Goal: Task Accomplishment & Management: Use online tool/utility

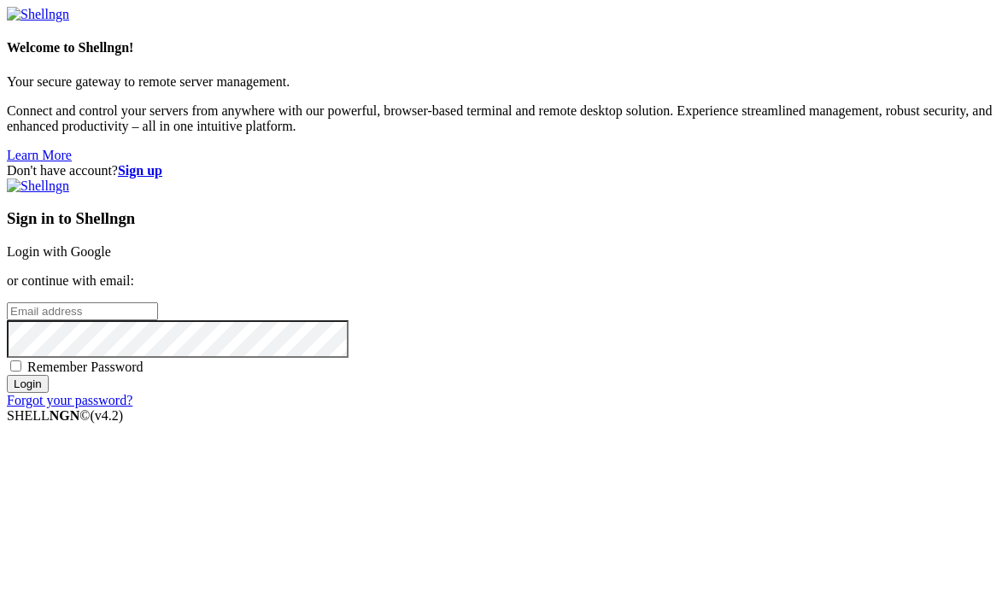
click at [111, 244] on link "Login with Google" at bounding box center [59, 251] width 104 height 15
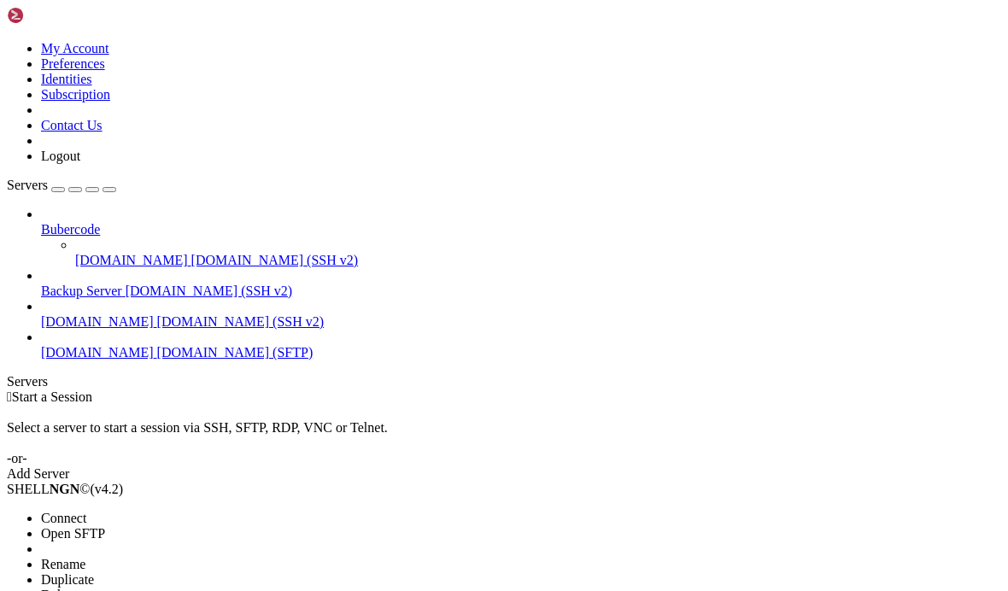
click at [105, 526] on span "Open SFTP" at bounding box center [73, 533] width 64 height 15
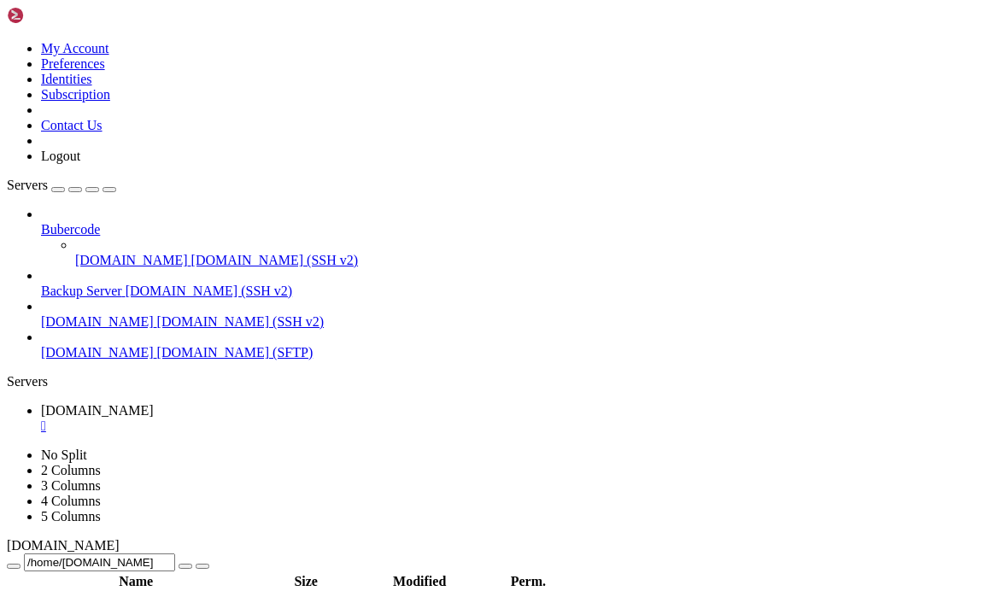
click at [109, 190] on div "button" at bounding box center [109, 190] width 0 height 0
click at [73, 465] on span " polytrack2" at bounding box center [40, 458] width 63 height 15
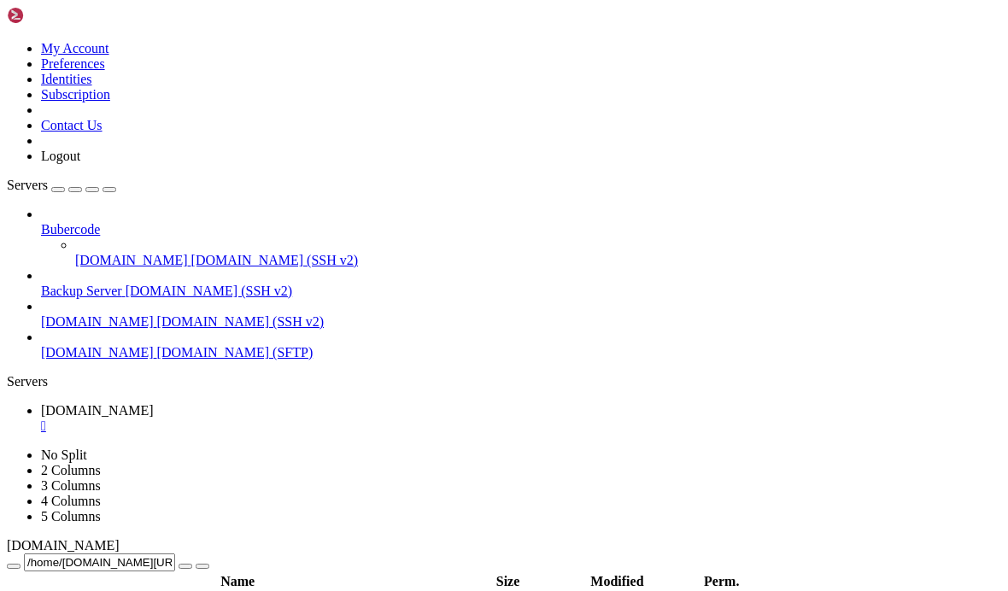
scroll to position [0, 0]
type input "/home/[DOMAIN_NAME][URL]"
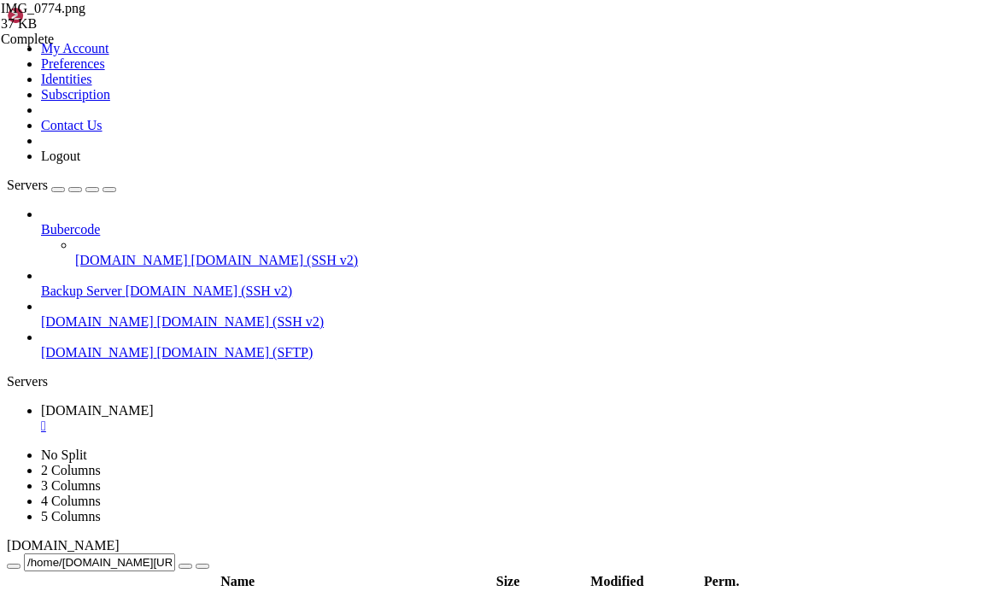
scroll to position [1089, 0]
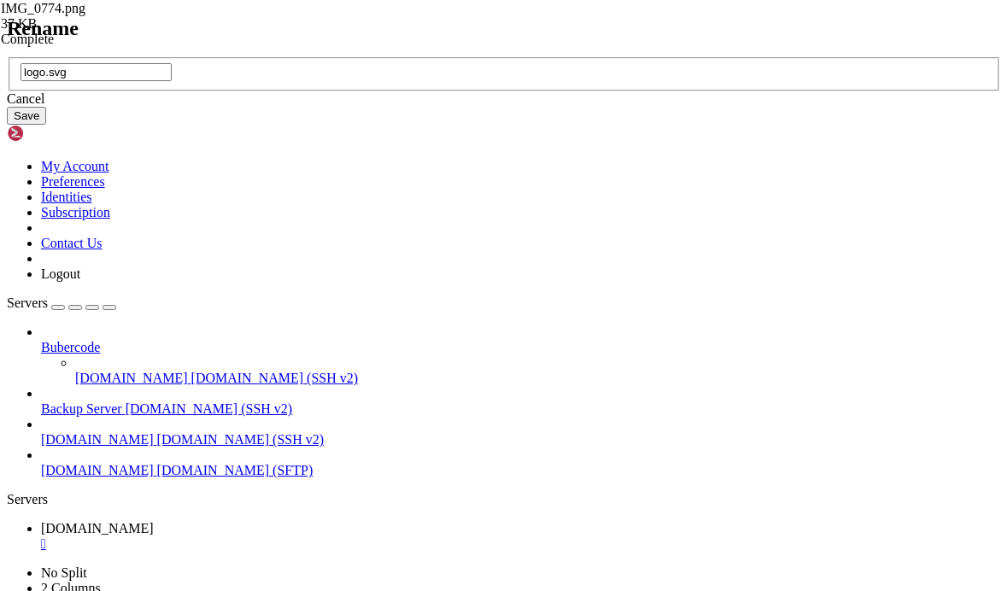
type input "logo.svg"
click at [46, 125] on button "Save" at bounding box center [26, 116] width 39 height 18
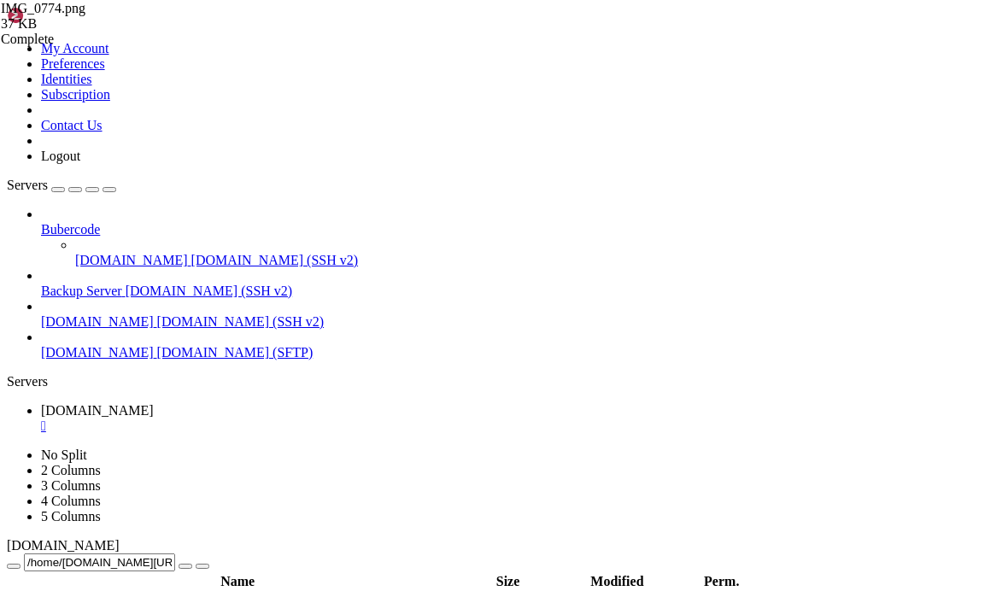
scroll to position [966, 0]
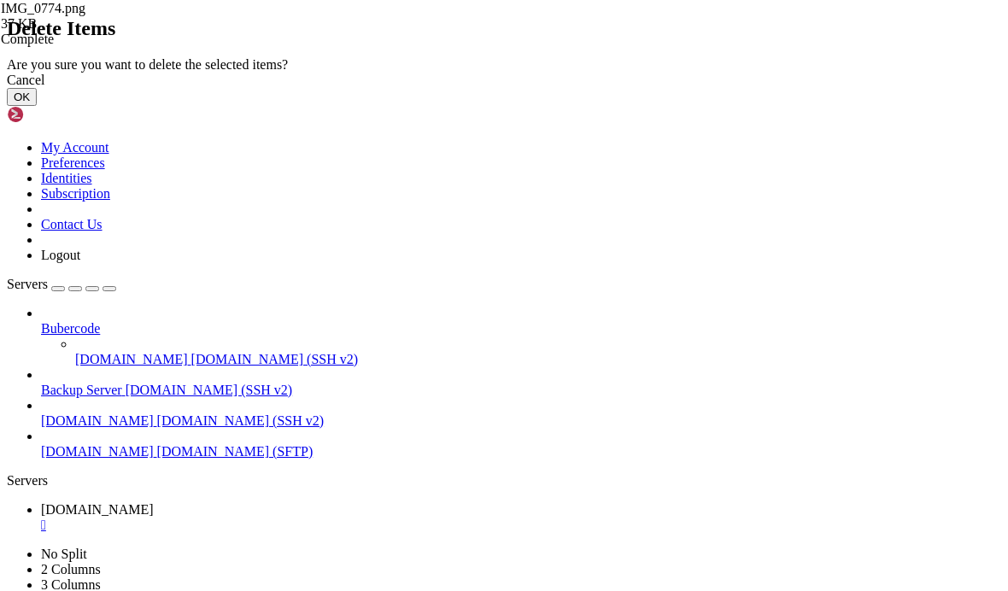
click at [37, 106] on button "OK" at bounding box center [22, 97] width 30 height 18
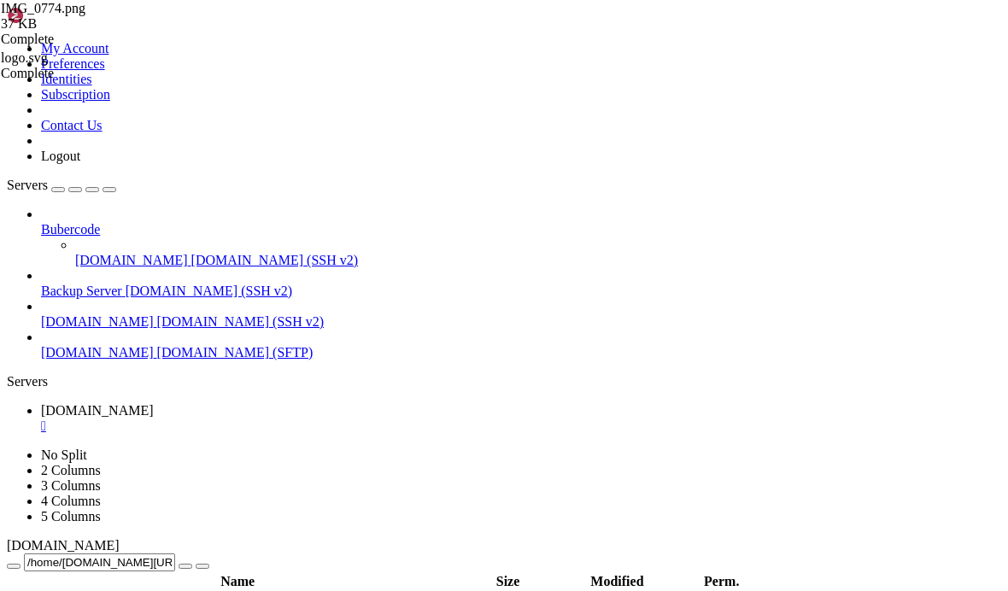
scroll to position [0, 0]
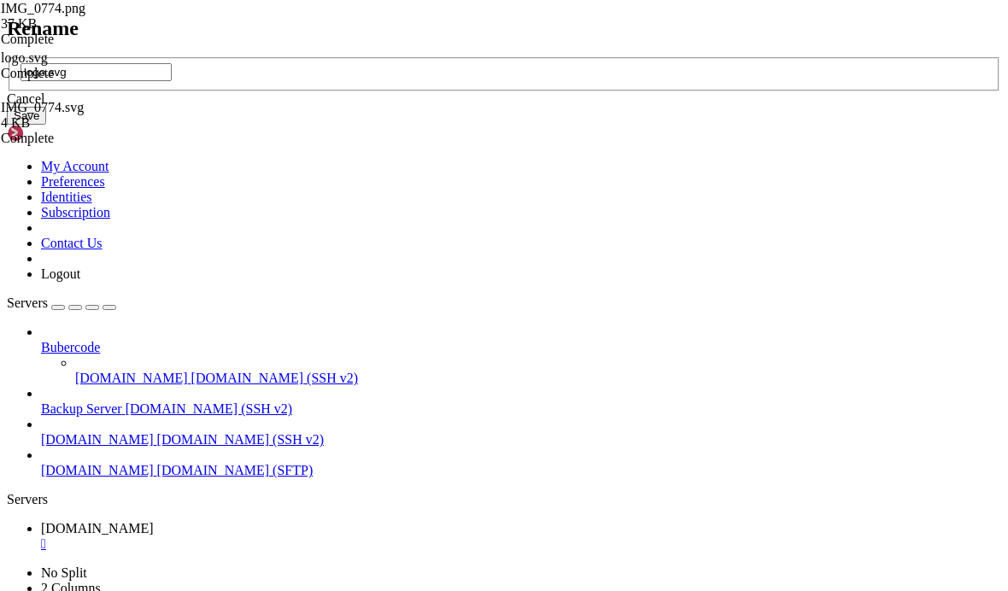
type input "logo.svg"
click at [46, 125] on button "Save" at bounding box center [26, 116] width 39 height 18
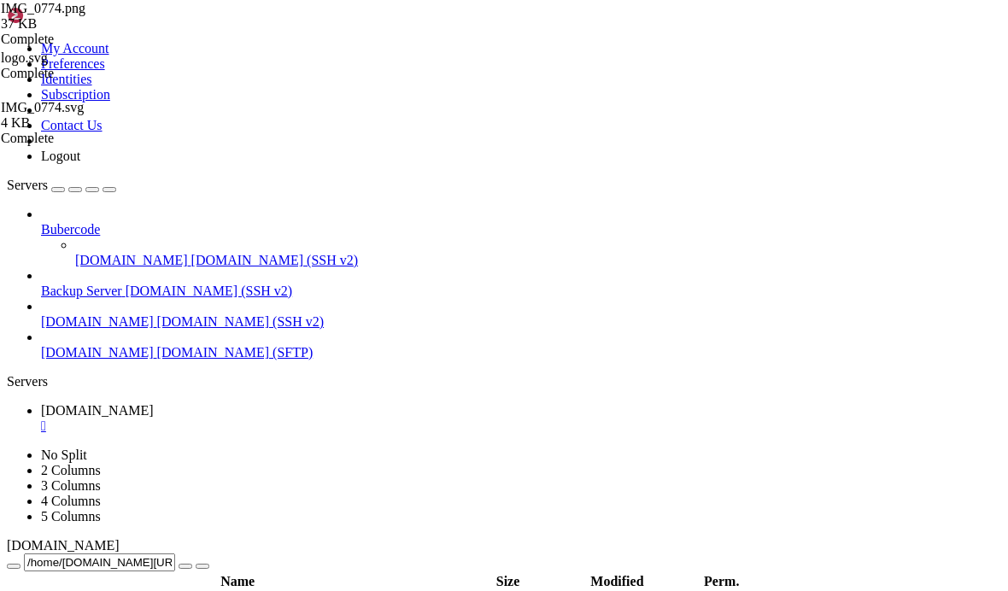
scroll to position [0, 0]
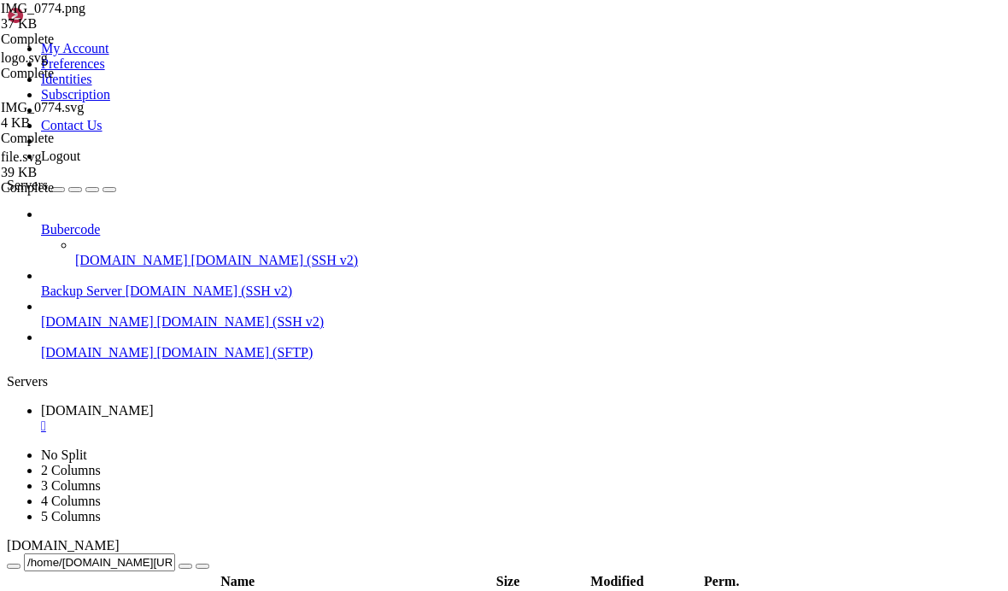
scroll to position [774, 0]
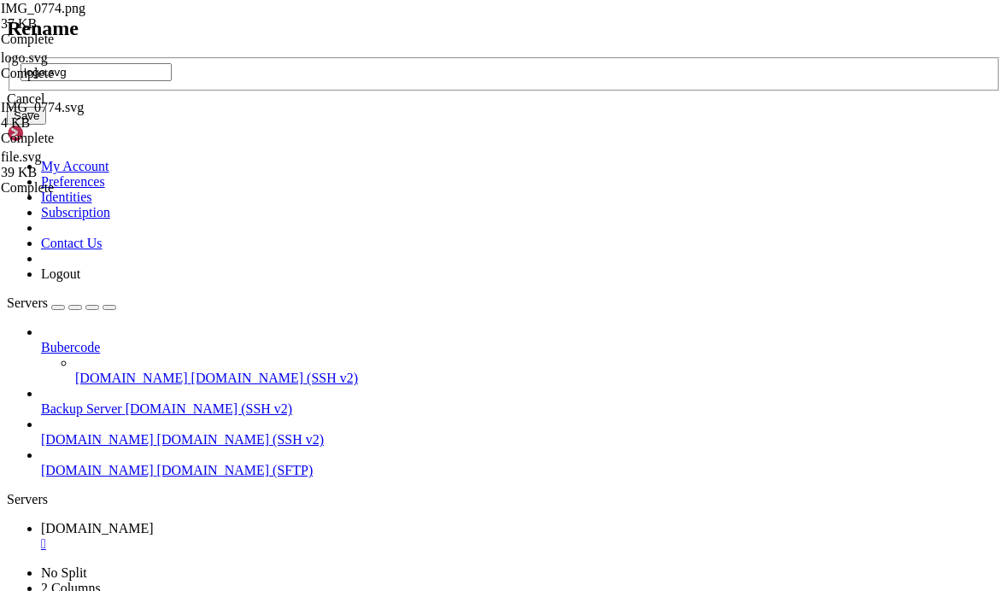
type input "logo.svg"
click at [46, 125] on button "Save" at bounding box center [26, 116] width 39 height 18
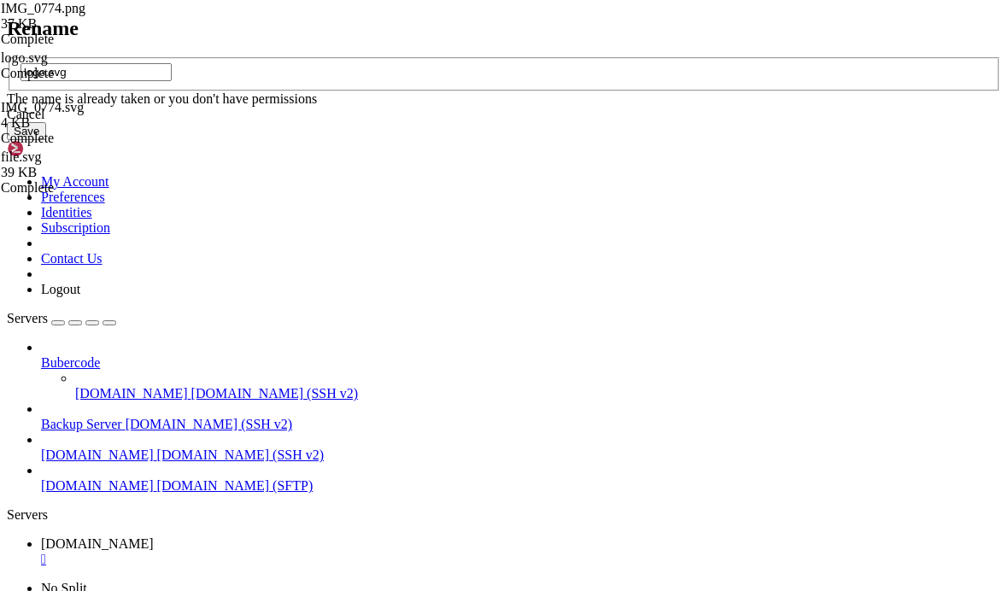
click at [546, 122] on div "Cancel" at bounding box center [504, 114] width 994 height 15
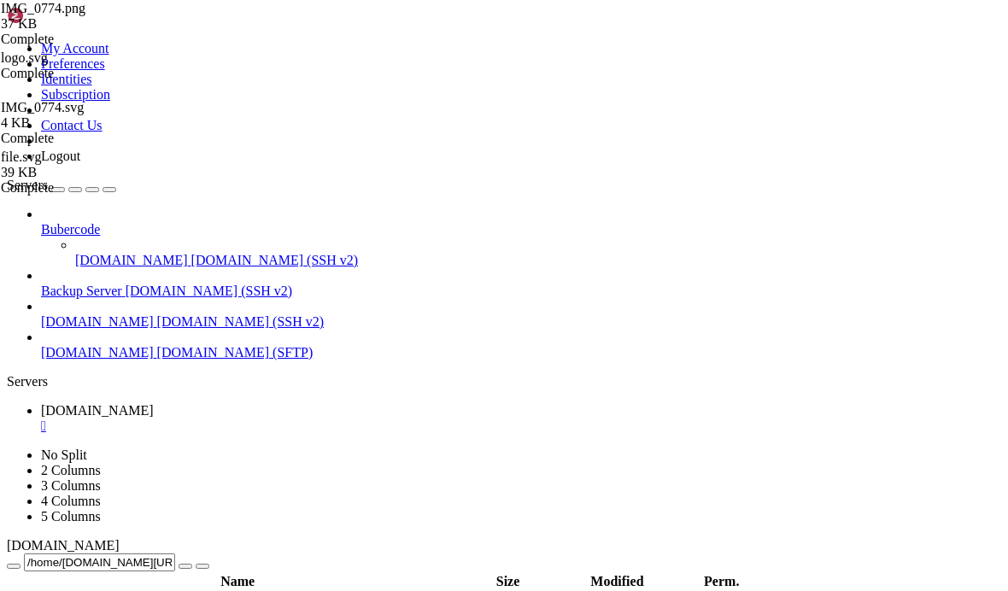
scroll to position [1156, 0]
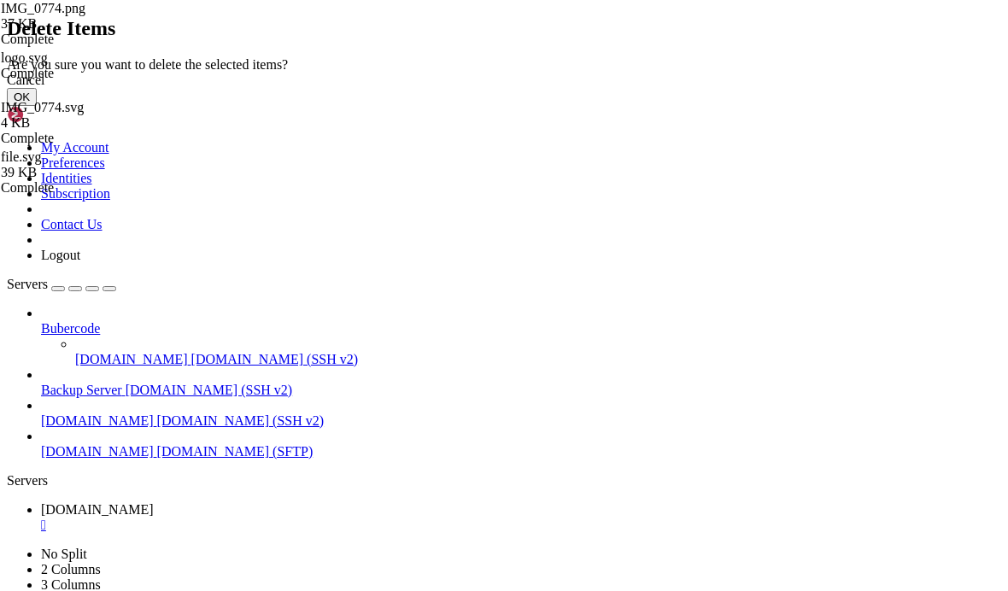
click at [37, 106] on button "OK" at bounding box center [22, 97] width 30 height 18
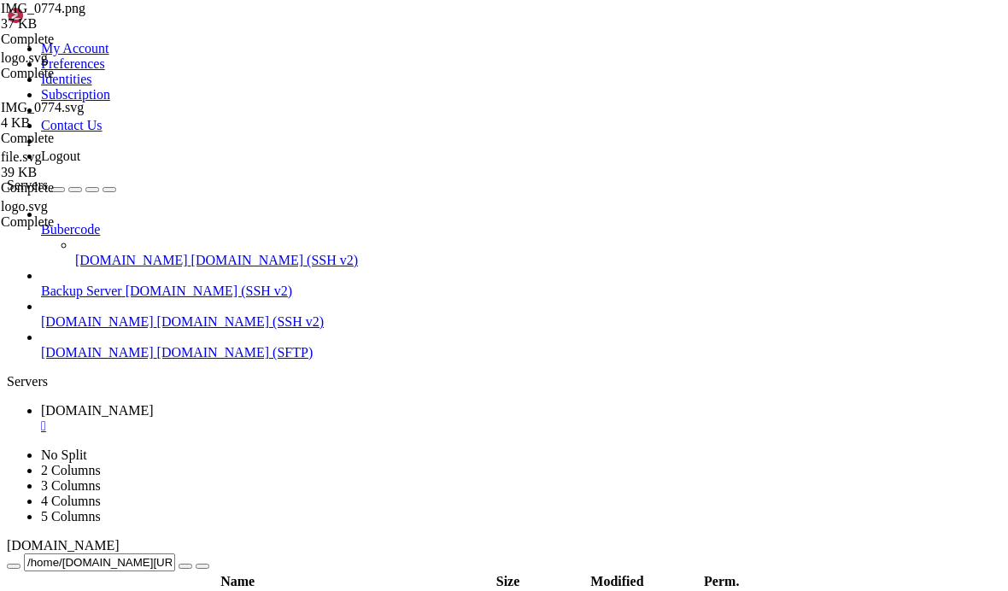
scroll to position [832, 0]
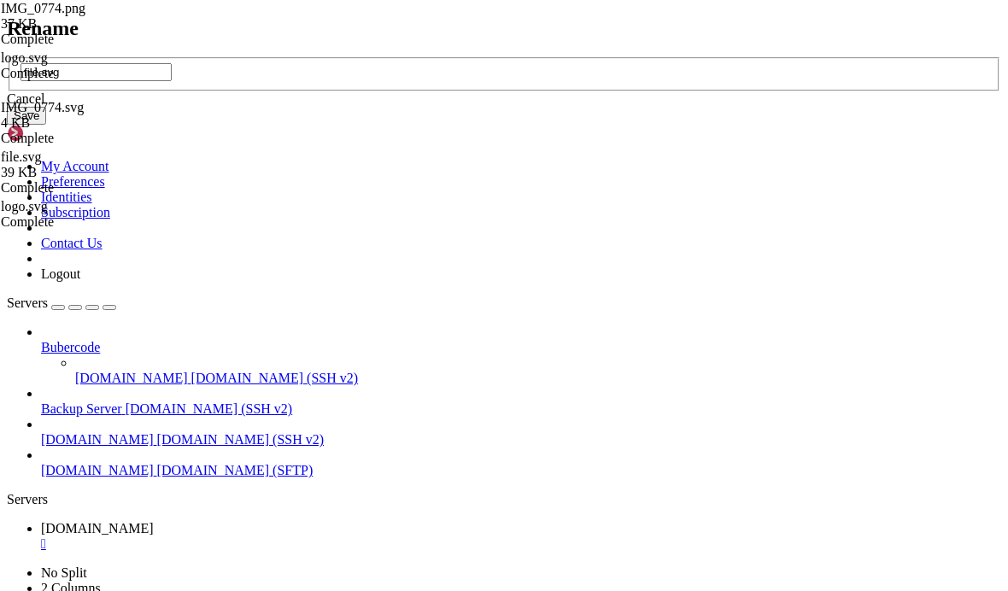
click at [172, 81] on input "file.svg" at bounding box center [95, 72] width 151 height 18
type input "logo.svg"
click at [46, 125] on button "Save" at bounding box center [26, 116] width 39 height 18
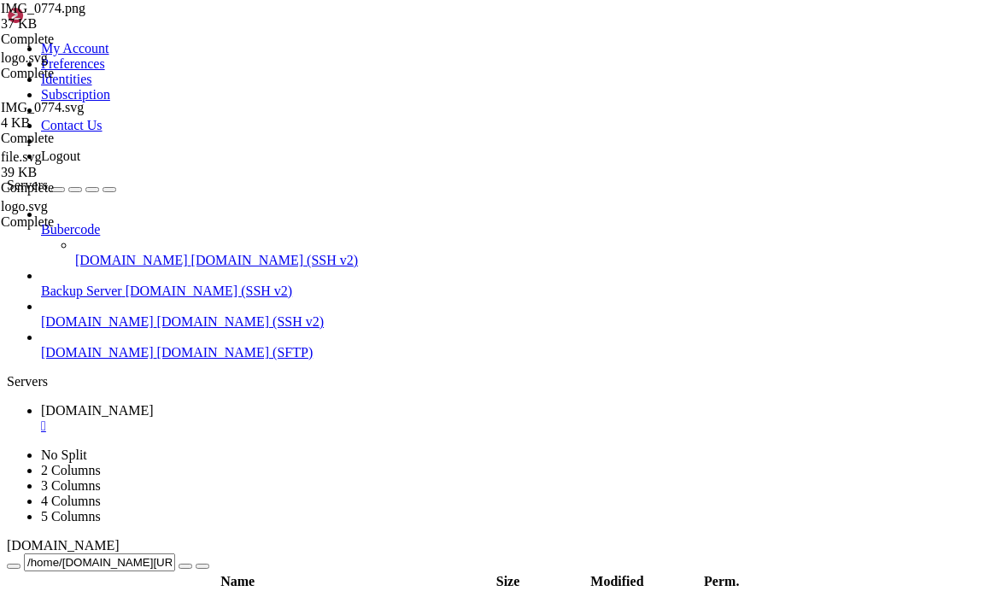
scroll to position [879, 0]
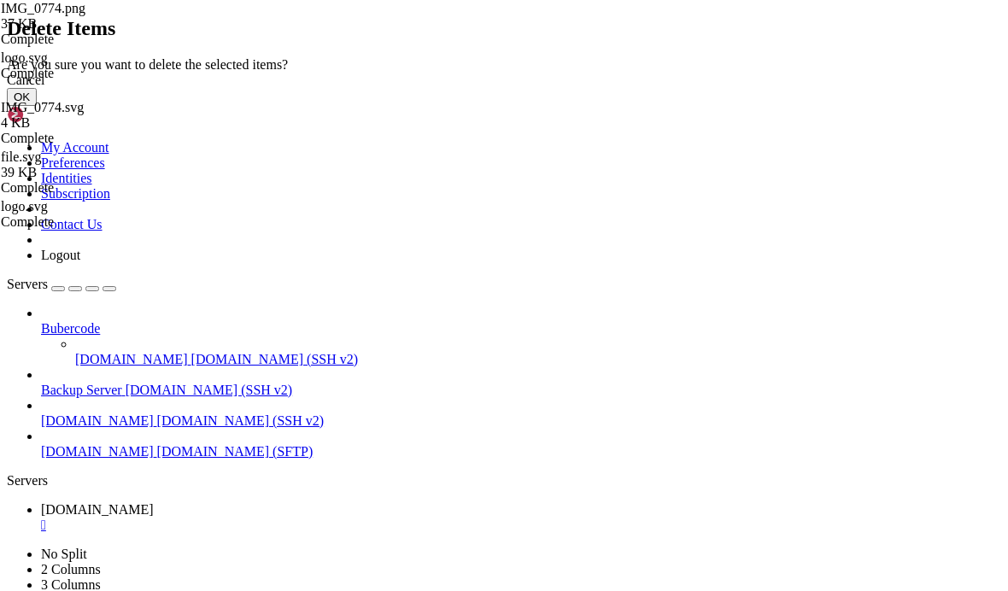
click at [37, 106] on button "OK" at bounding box center [22, 97] width 30 height 18
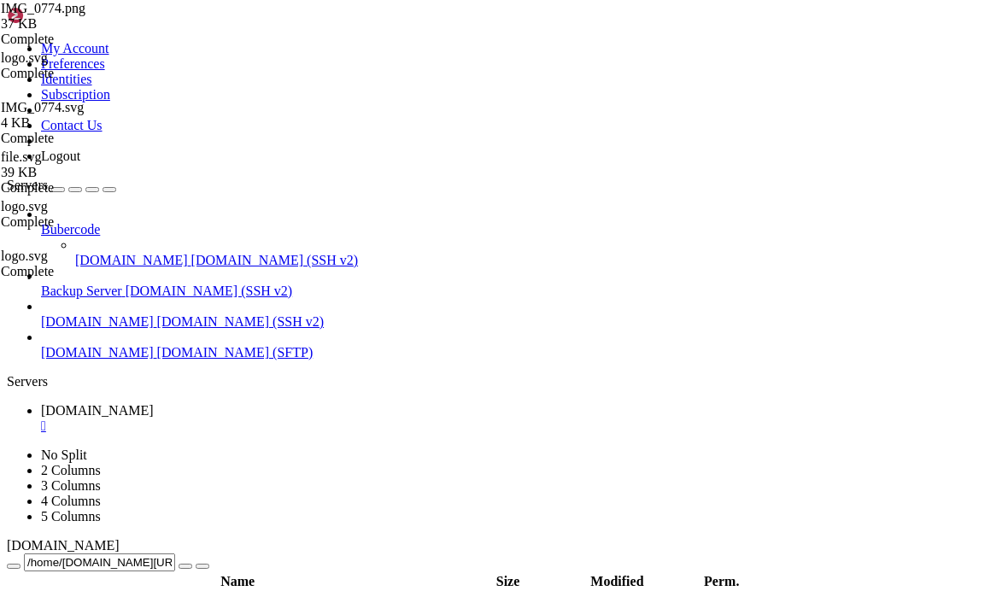
scroll to position [985, 0]
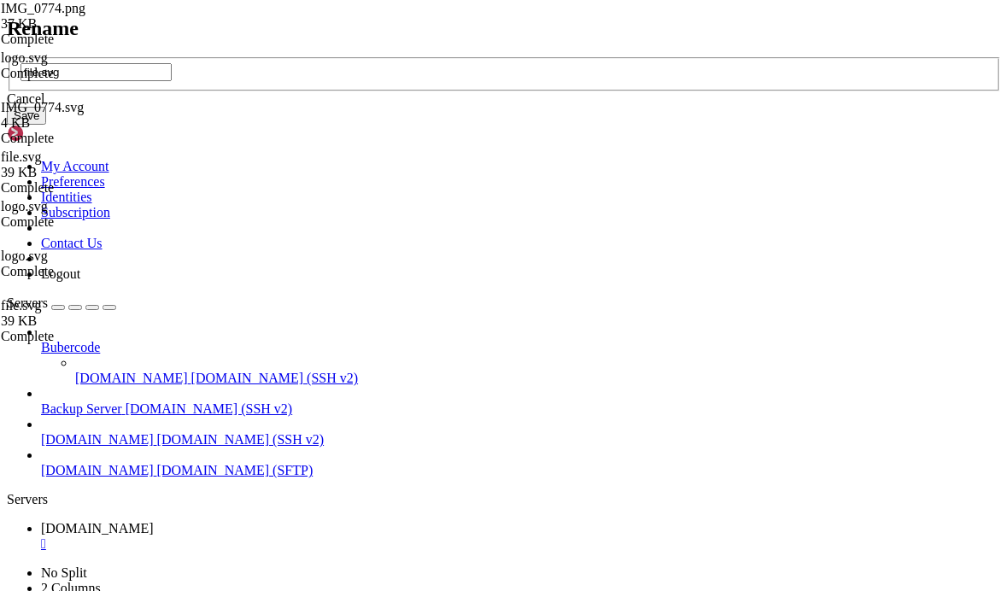
click at [172, 81] on input "file.svg" at bounding box center [95, 72] width 151 height 18
type input "logo.svg"
click at [46, 125] on button "Save" at bounding box center [26, 116] width 39 height 18
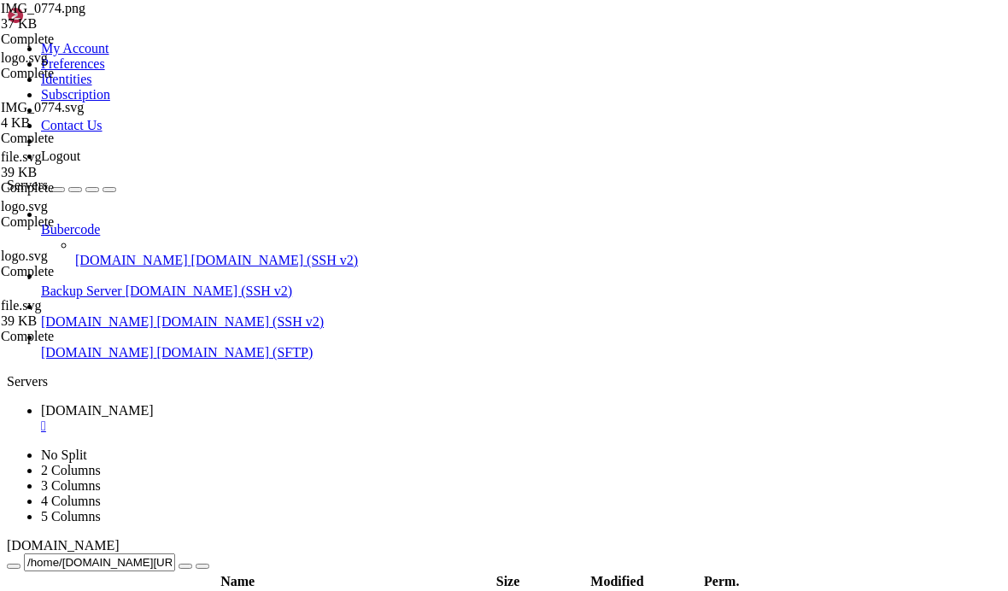
scroll to position [0, 0]
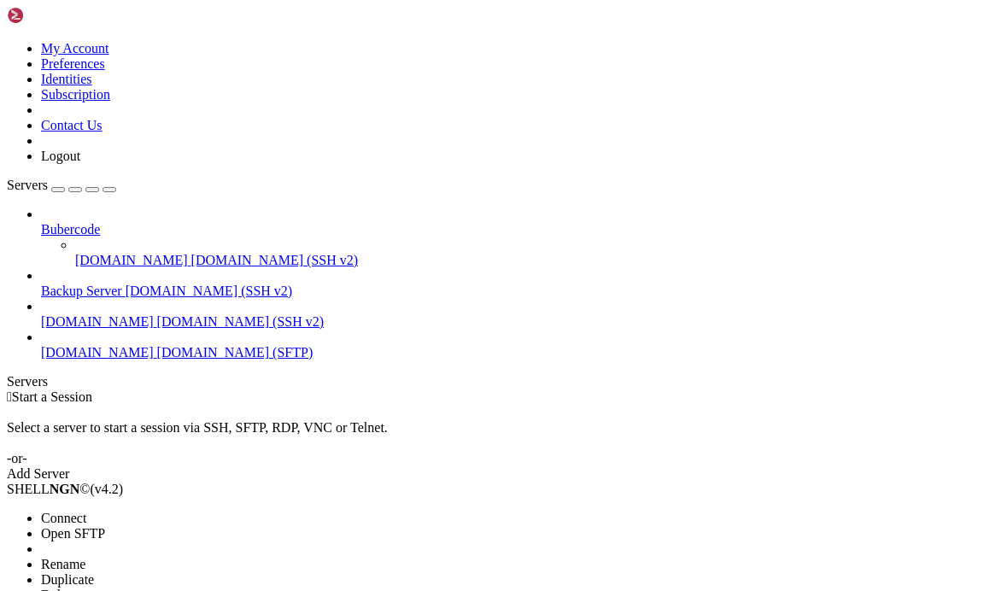
click at [143, 526] on li "Open SFTP" at bounding box center [118, 533] width 155 height 15
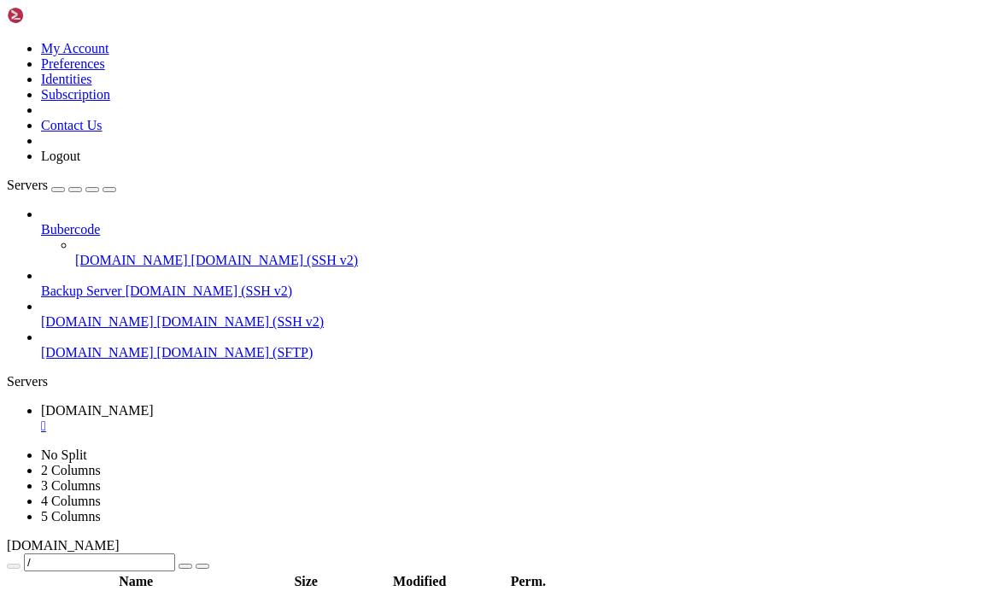
click at [109, 190] on icon "button" at bounding box center [109, 190] width 0 height 0
type input "/home/[DOMAIN_NAME]"
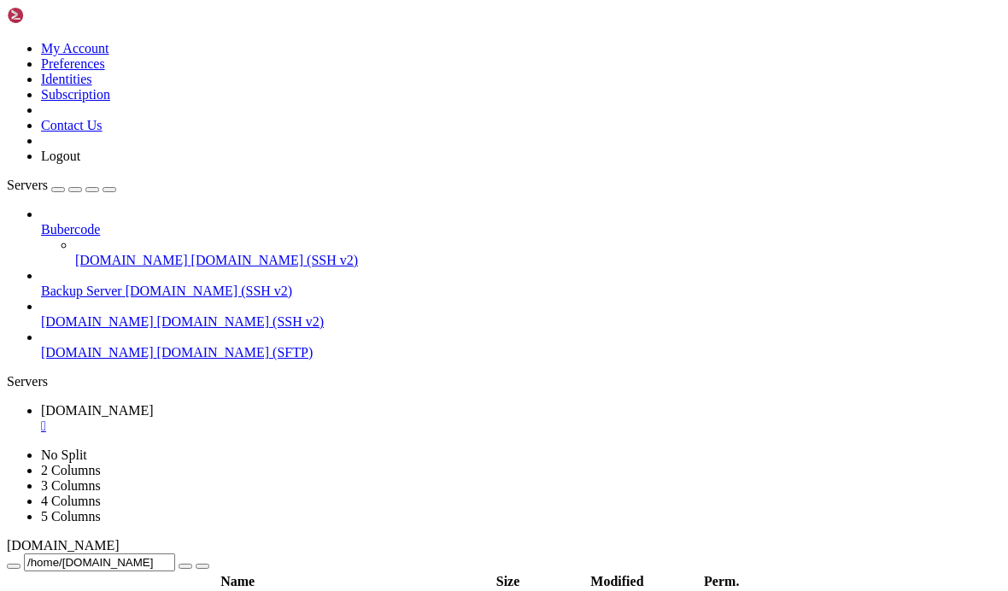
type textarea "</html>"
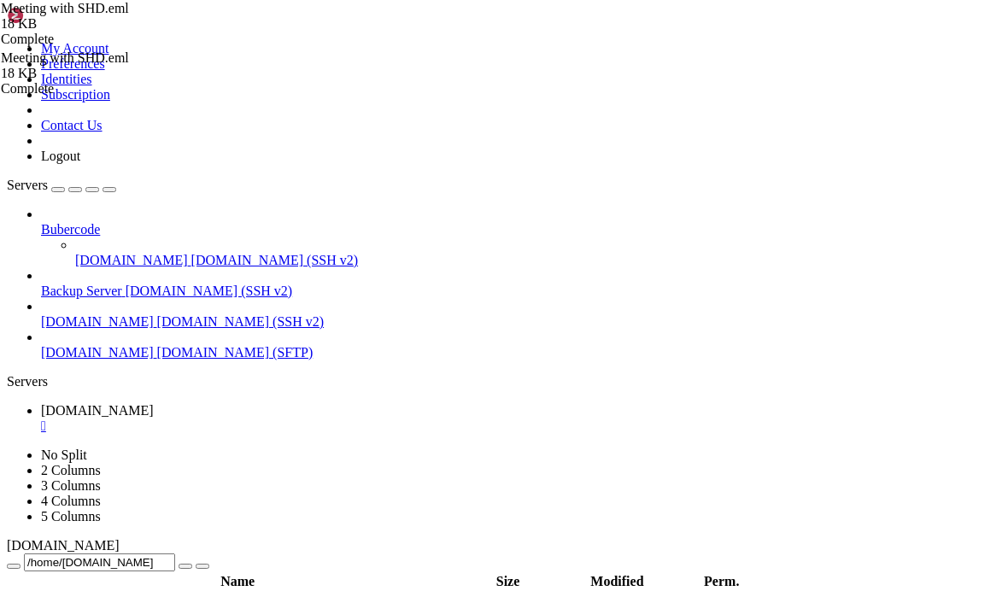
click at [209, 564] on button "button" at bounding box center [203, 566] width 14 height 5
click at [185, 566] on div "submit" at bounding box center [185, 566] width 0 height 0
drag, startPoint x: 137, startPoint y: 368, endPoint x: 157, endPoint y: 386, distance: 27.2
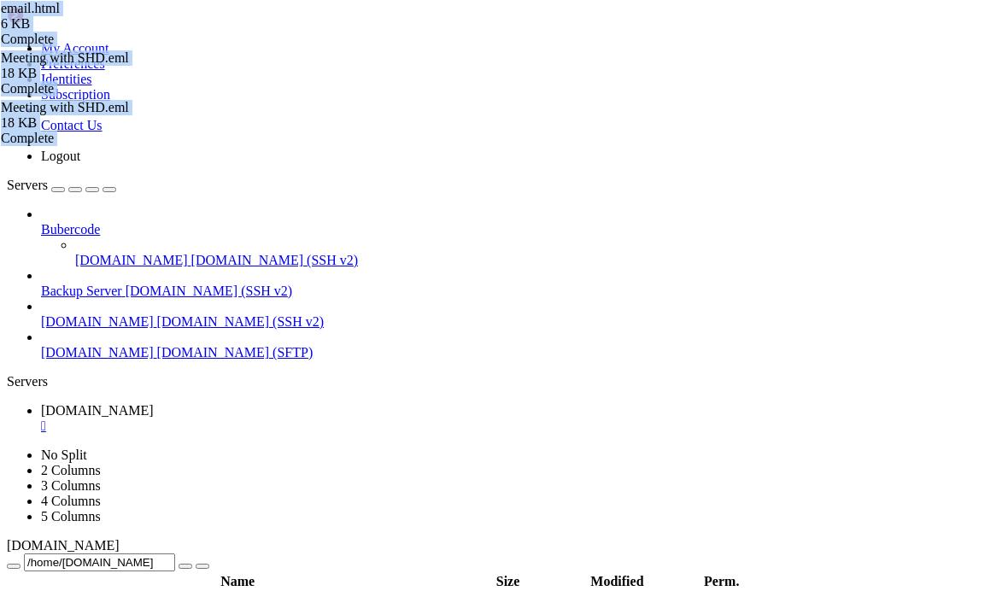
type input "/home/[DOMAIN_NAME][URL]"
click at [780, 524] on div at bounding box center [504, 295] width 1008 height 591
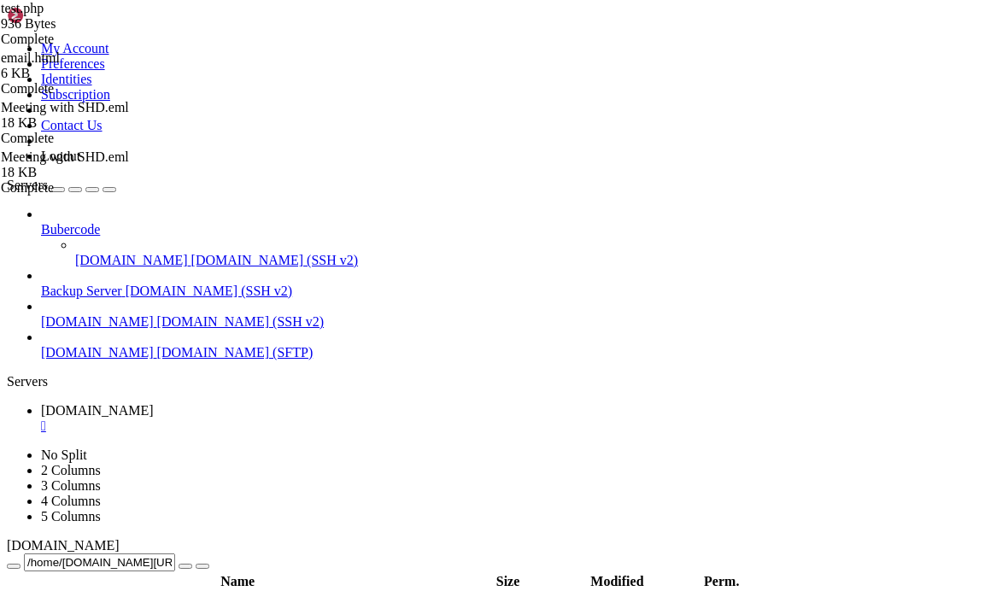
type textarea "</body> </html>"
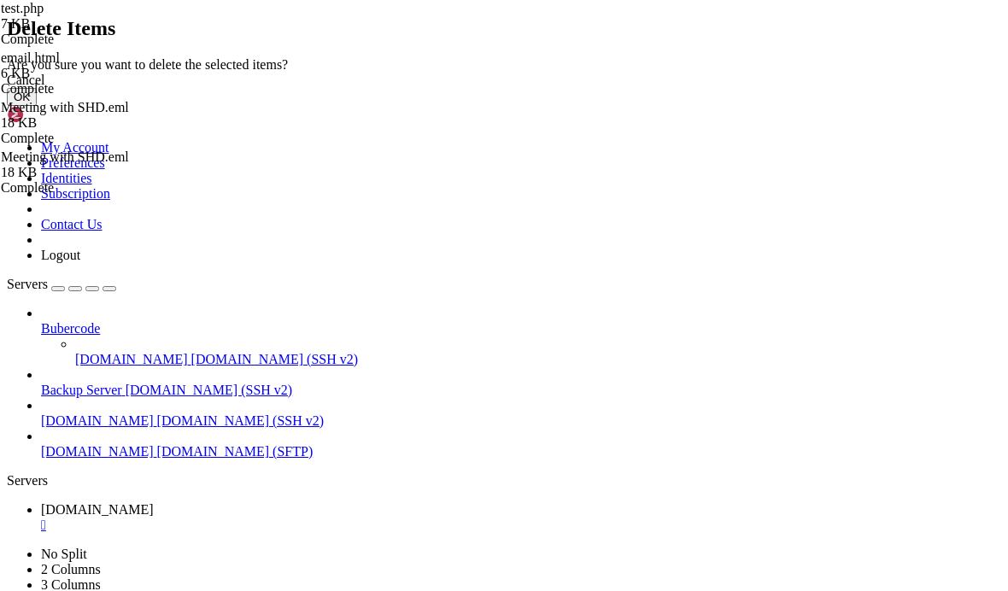
click at [37, 106] on button "OK" at bounding box center [22, 97] width 30 height 18
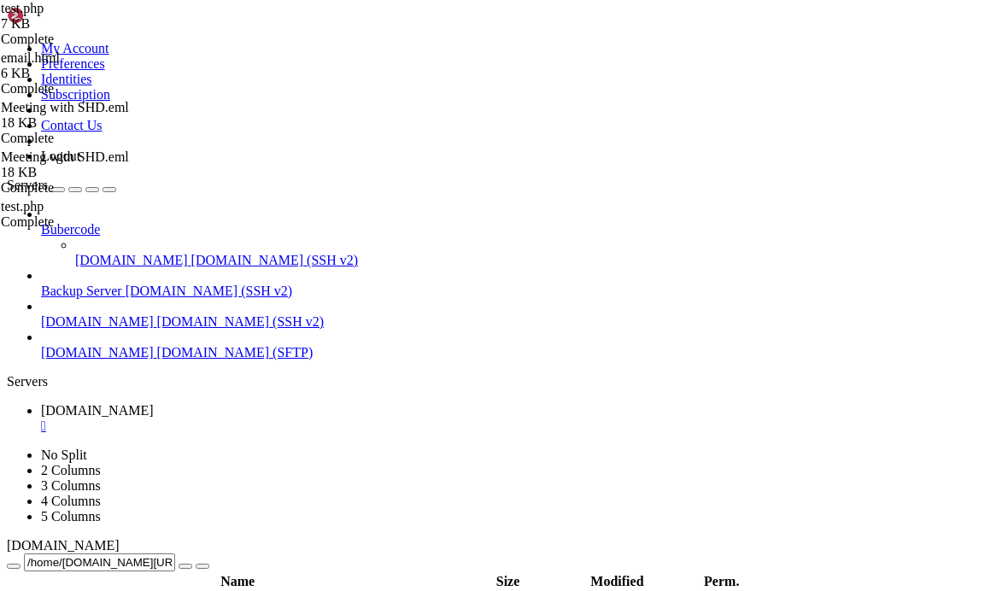
scroll to position [0, 0]
